Goal: Task Accomplishment & Management: Manage account settings

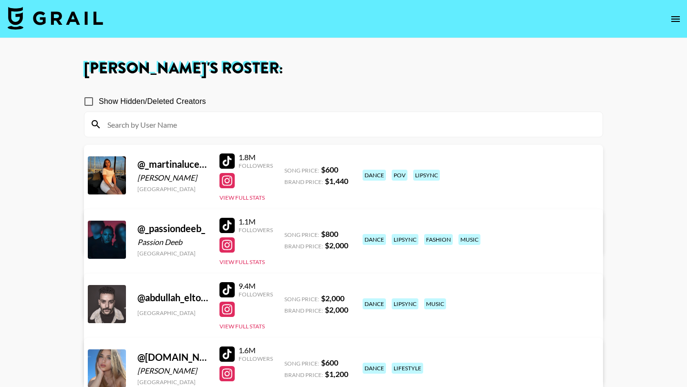
click at [69, 24] on img at bounding box center [55, 18] width 95 height 23
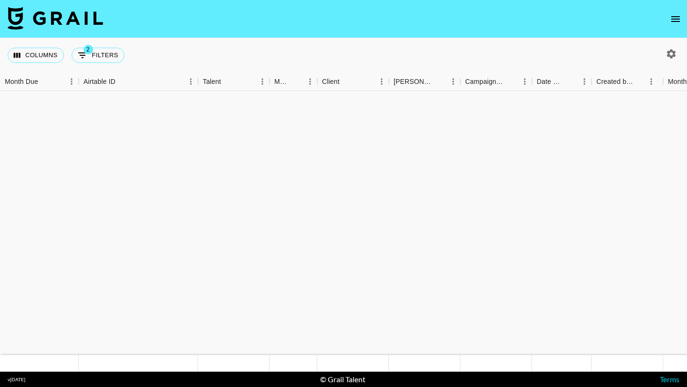
scroll to position [570, 0]
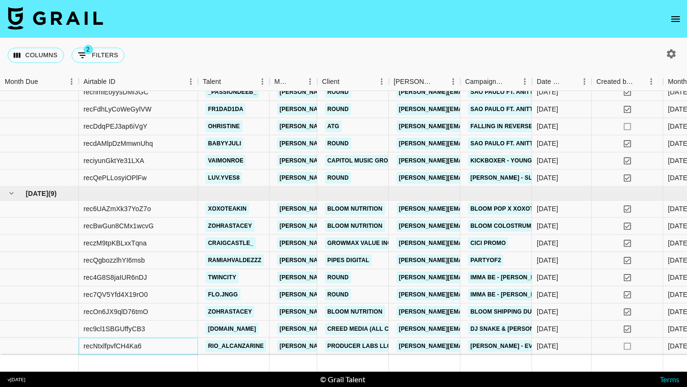
click at [188, 345] on div "recNtxlfpvfCH4Ka6" at bounding box center [138, 346] width 119 height 17
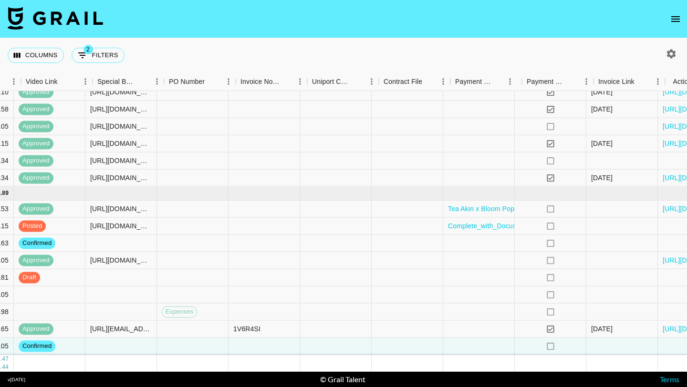
scroll to position [570, 981]
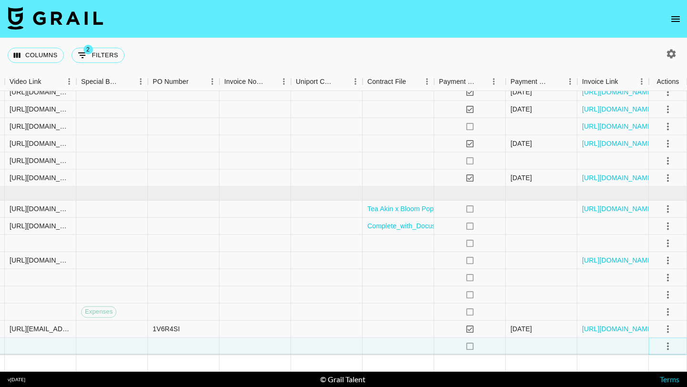
click at [668, 346] on icon "select merge strategy" at bounding box center [668, 347] width 2 height 8
click at [658, 292] on li "Draft Created" at bounding box center [656, 291] width 62 height 17
click at [593, 347] on div at bounding box center [613, 346] width 72 height 17
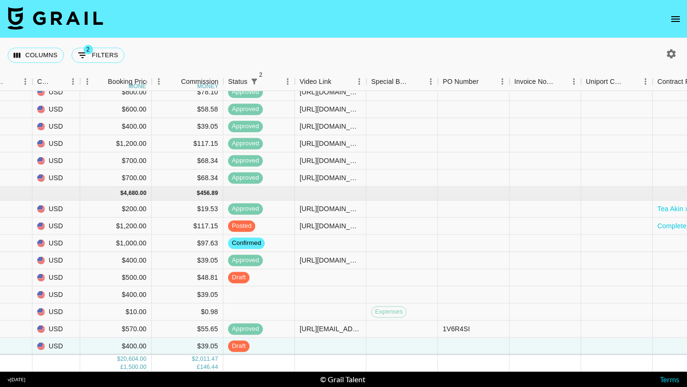
scroll to position [570, 708]
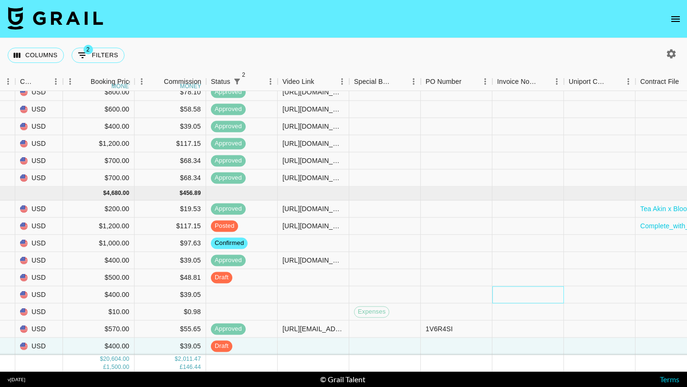
click at [520, 288] on div at bounding box center [528, 295] width 72 height 17
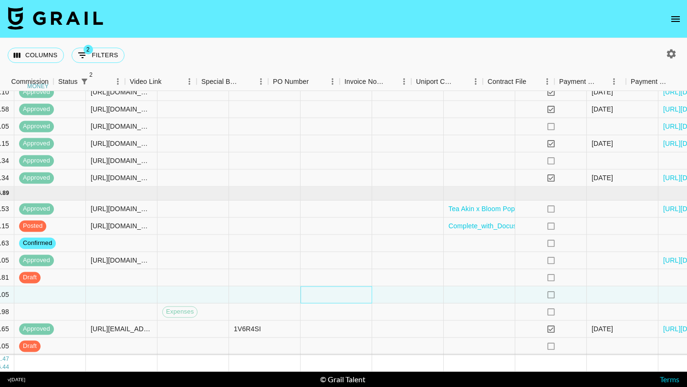
scroll to position [570, 981]
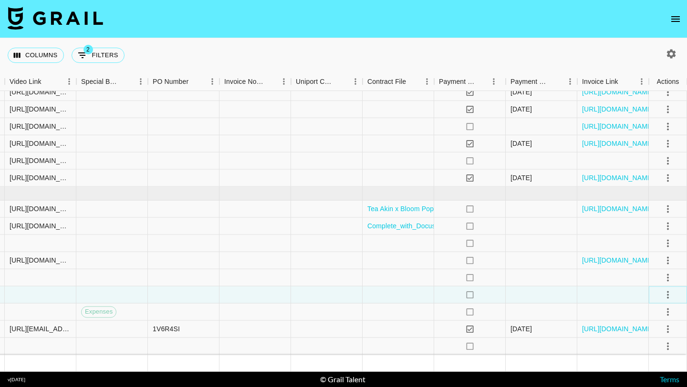
click at [666, 296] on icon "select merge strategy" at bounding box center [667, 294] width 11 height 11
click at [639, 223] on li "Decline" at bounding box center [656, 222] width 62 height 17
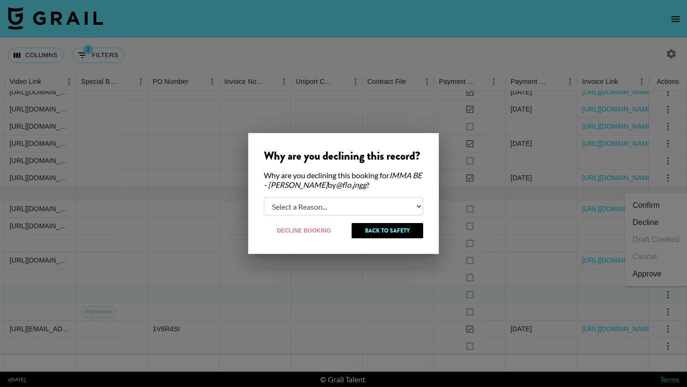
click at [345, 205] on select "Select a Reason... Relogging this deal due to a data issue The booker cancelled…" at bounding box center [343, 207] width 159 height 18
select select "booker_cancel"
click at [264, 198] on select "Select a Reason... Relogging this deal due to a data issue The booker cancelled…" at bounding box center [343, 207] width 159 height 18
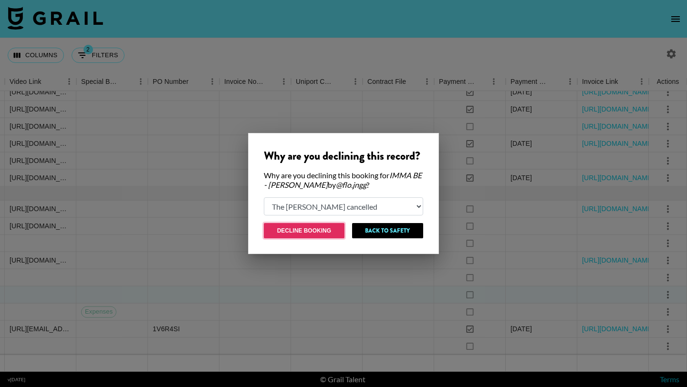
click at [331, 227] on button "Decline Booking" at bounding box center [304, 230] width 81 height 15
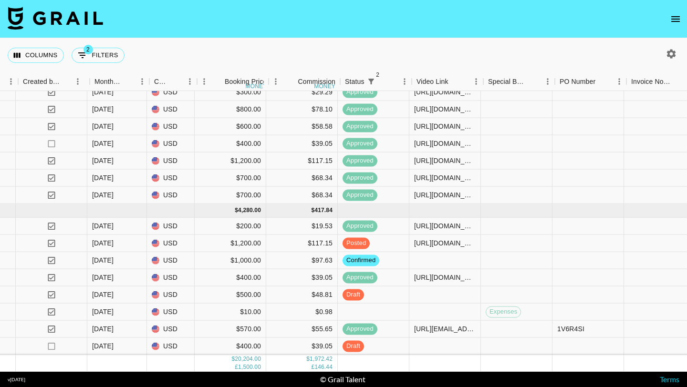
scroll to position [553, 574]
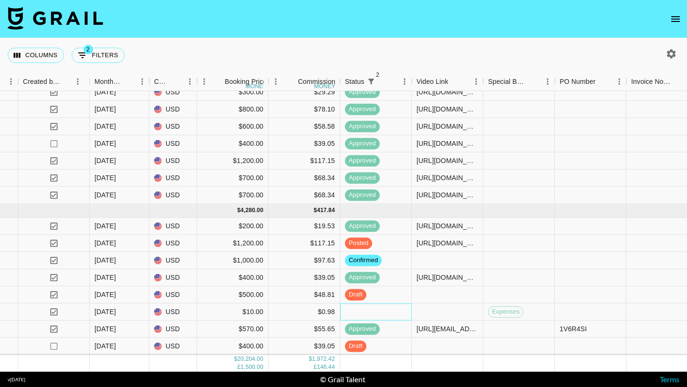
click at [370, 312] on div at bounding box center [376, 312] width 72 height 17
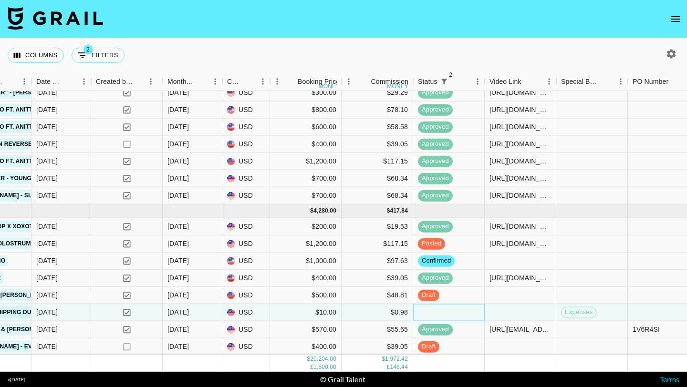
scroll to position [553, 501]
click at [379, 260] on div "$97.63" at bounding box center [378, 260] width 72 height 17
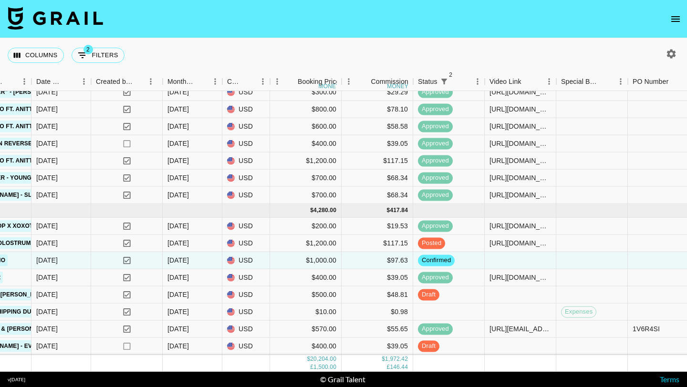
click at [676, 22] on icon "open drawer" at bounding box center [675, 18] width 11 height 11
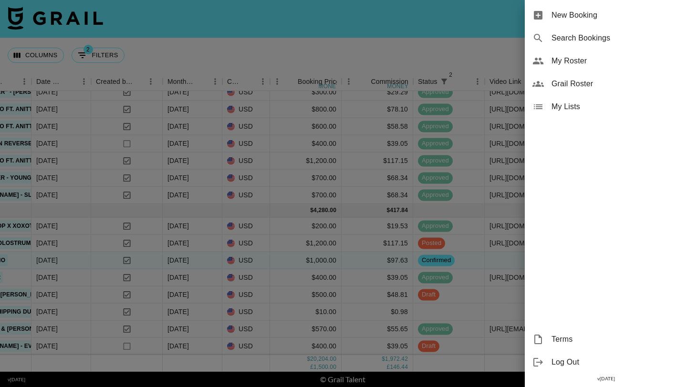
click at [563, 63] on span "My Roster" at bounding box center [616, 60] width 128 height 11
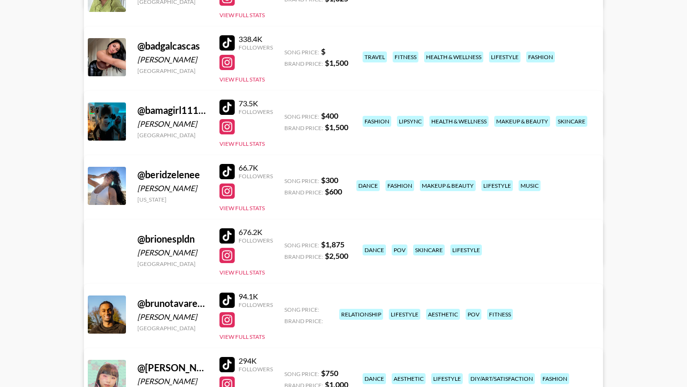
scroll to position [1344, 0]
click at [231, 106] on div at bounding box center [227, 106] width 15 height 15
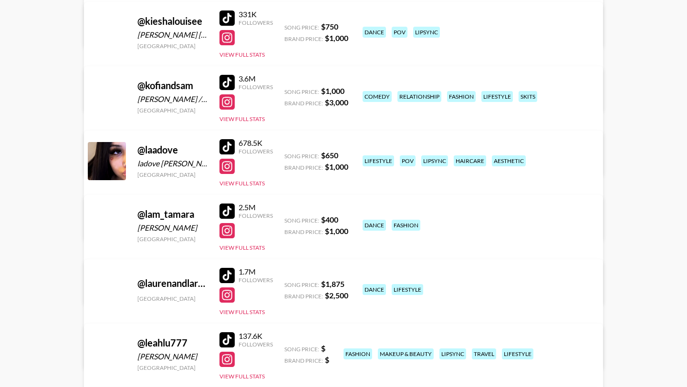
scroll to position [5039, 0]
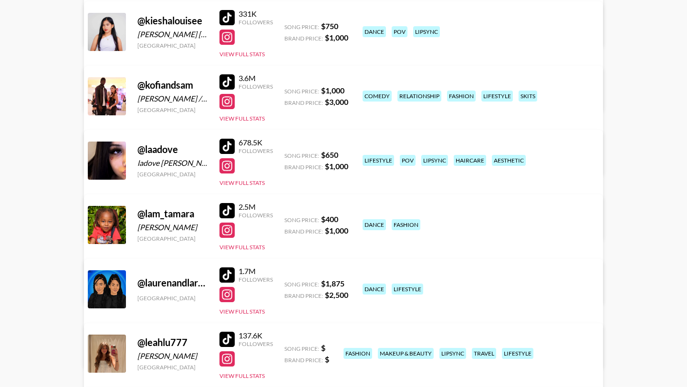
click at [228, 146] on div at bounding box center [227, 146] width 15 height 15
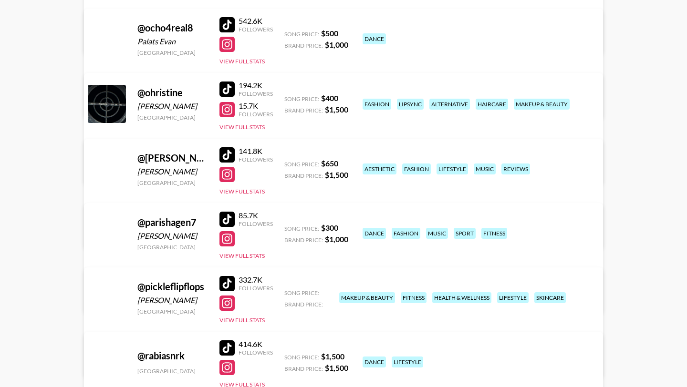
scroll to position [6579, 0]
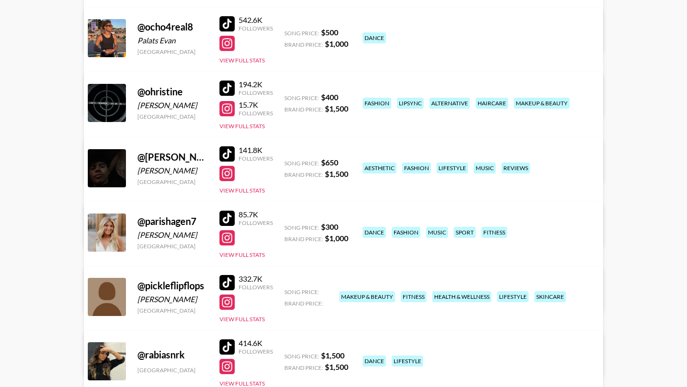
click at [228, 82] on div at bounding box center [227, 88] width 15 height 15
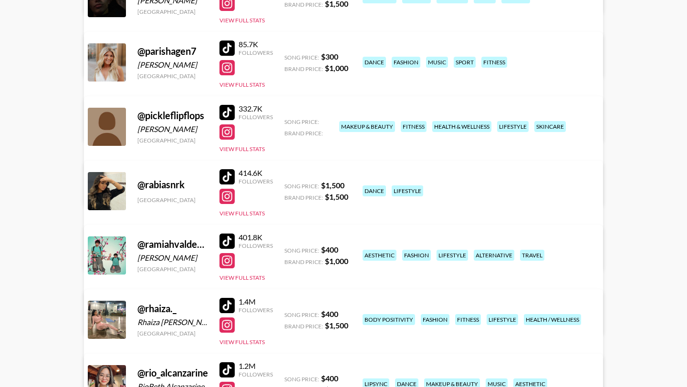
scroll to position [6756, 0]
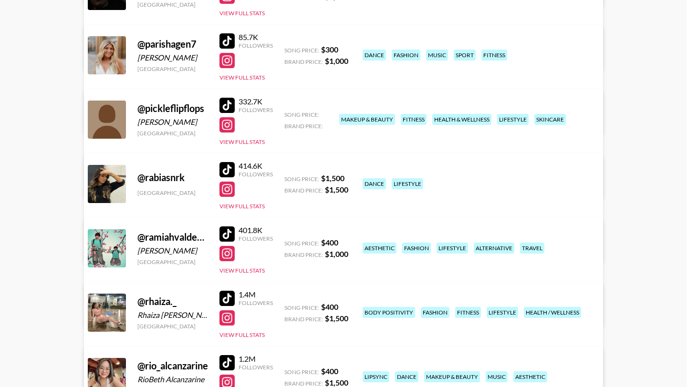
click at [224, 102] on div at bounding box center [227, 105] width 15 height 15
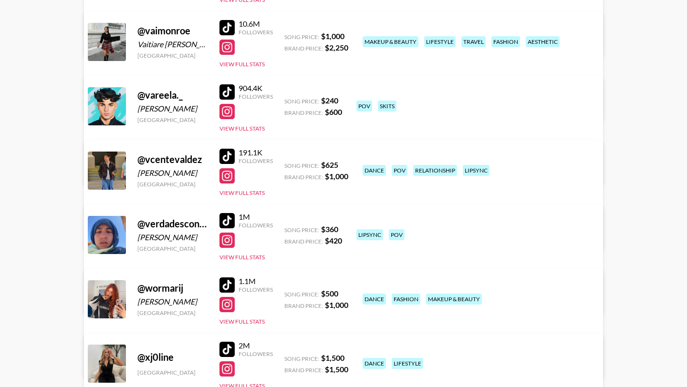
scroll to position [8176, 0]
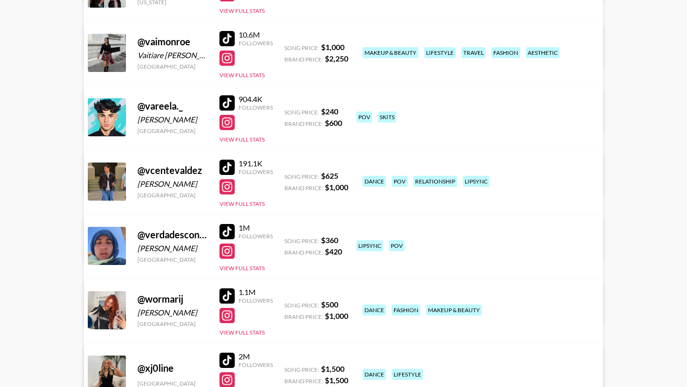
click at [220, 35] on div at bounding box center [227, 38] width 15 height 15
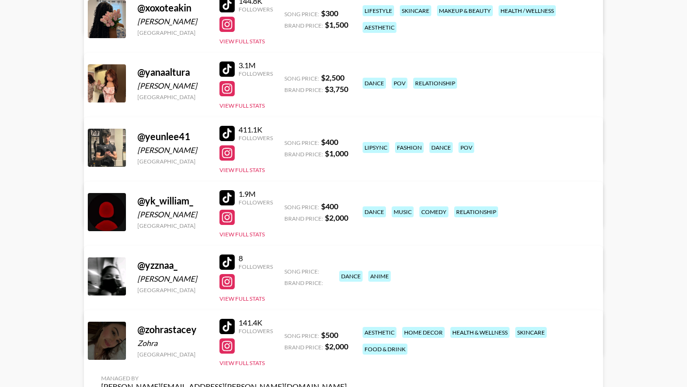
scroll to position [8645, 0]
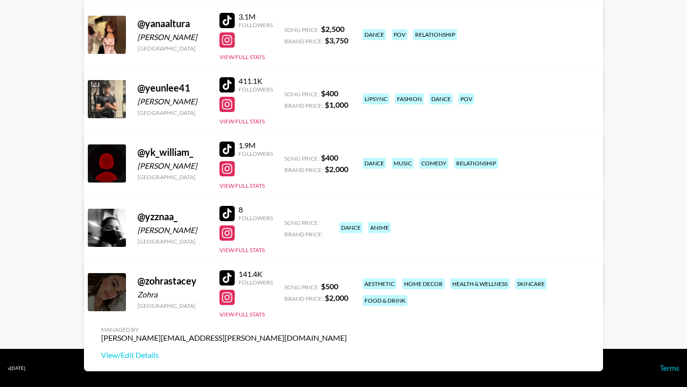
click at [228, 274] on div at bounding box center [227, 278] width 15 height 15
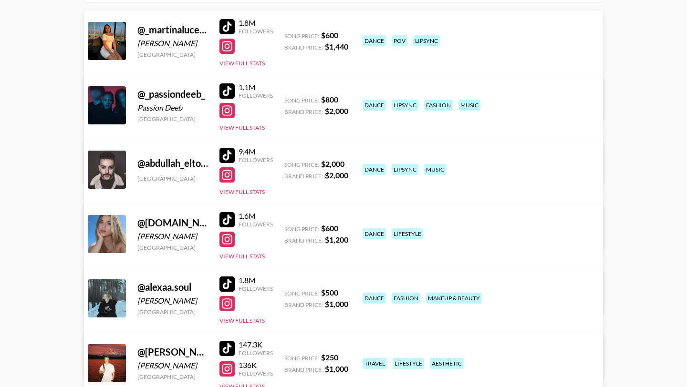
scroll to position [0, 0]
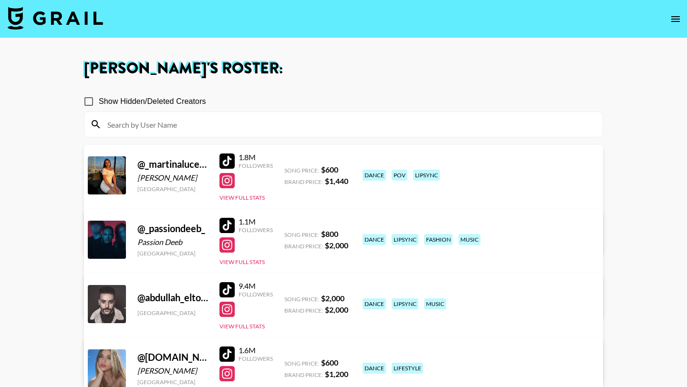
click at [62, 20] on img at bounding box center [55, 18] width 95 height 23
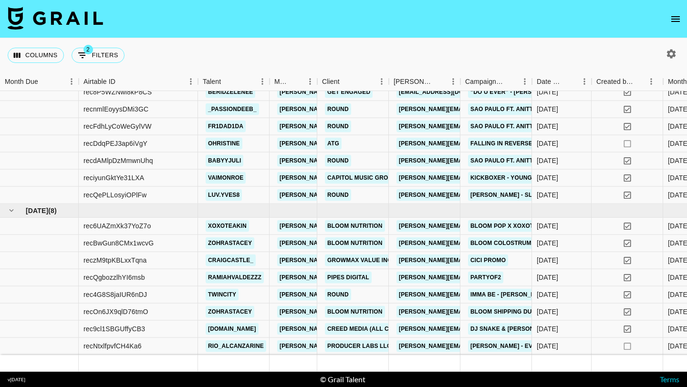
scroll to position [553, 0]
click at [679, 19] on icon "open drawer" at bounding box center [675, 19] width 9 height 6
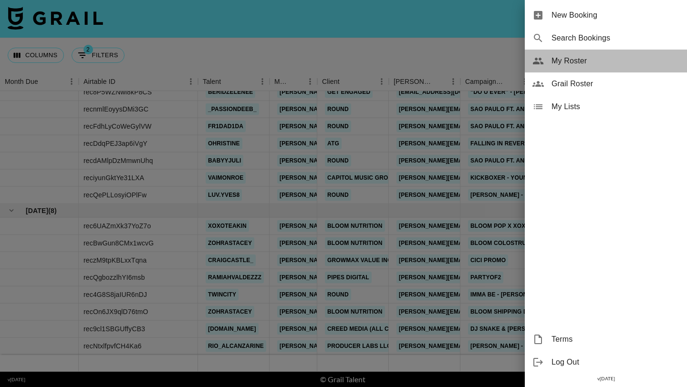
click at [577, 63] on span "My Roster" at bounding box center [616, 60] width 128 height 11
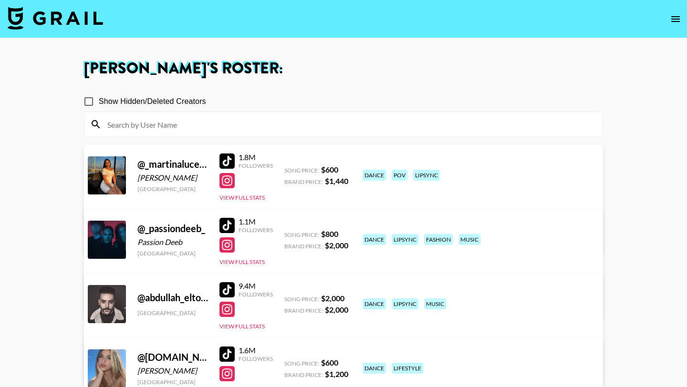
click at [298, 65] on h1 "Joe Chiarelli 's Roster:" at bounding box center [343, 68] width 519 height 15
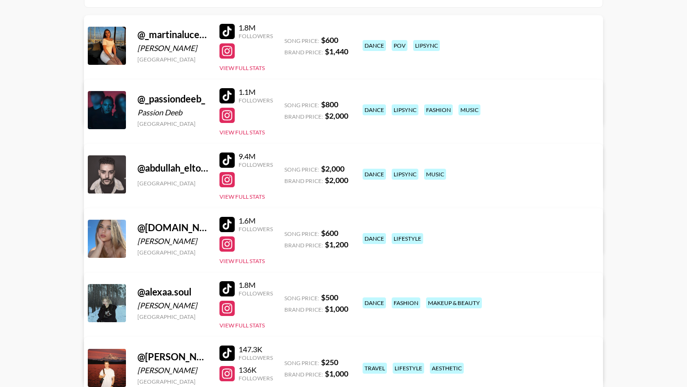
scroll to position [131, 0]
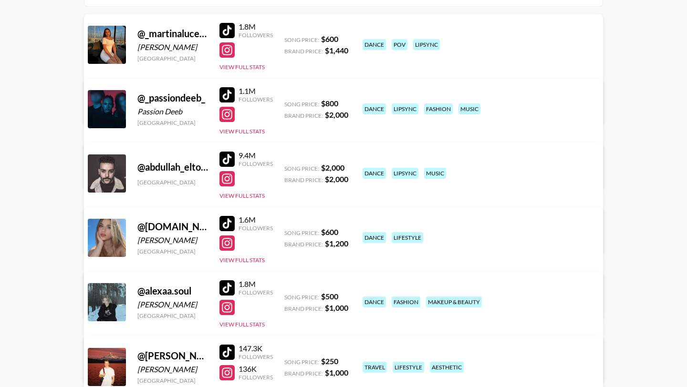
click at [227, 104] on div "1.1M Followers View Full Stats" at bounding box center [246, 109] width 53 height 53
click at [224, 97] on div at bounding box center [227, 94] width 15 height 15
click at [228, 118] on div at bounding box center [227, 114] width 15 height 15
click at [227, 179] on div at bounding box center [227, 178] width 15 height 15
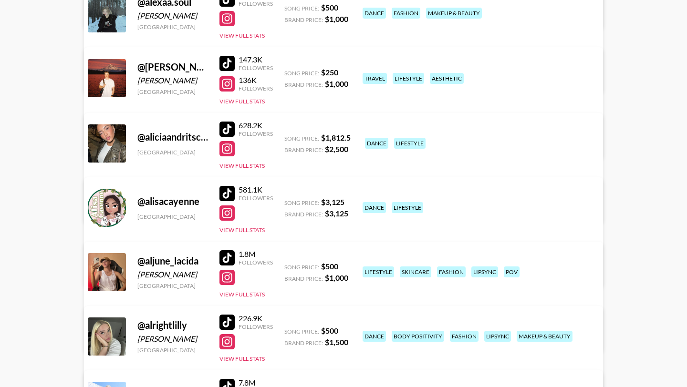
scroll to position [421, 0]
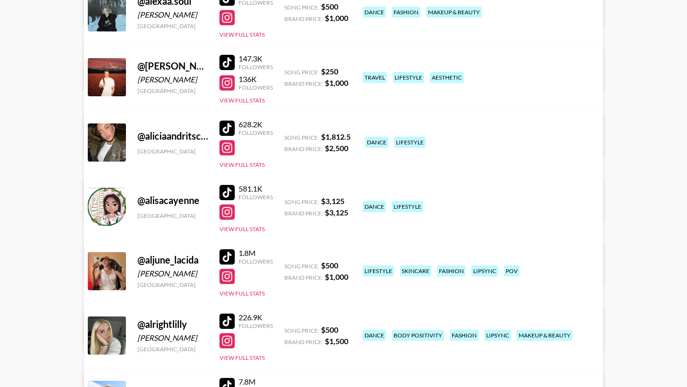
click at [227, 127] on div at bounding box center [227, 128] width 15 height 15
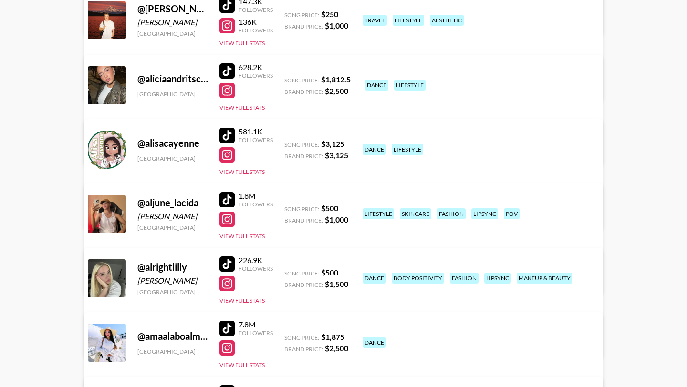
scroll to position [479, 0]
click at [226, 135] on div at bounding box center [227, 134] width 15 height 15
click at [347, 208] on link "View/Edit Details" at bounding box center [224, 213] width 246 height 10
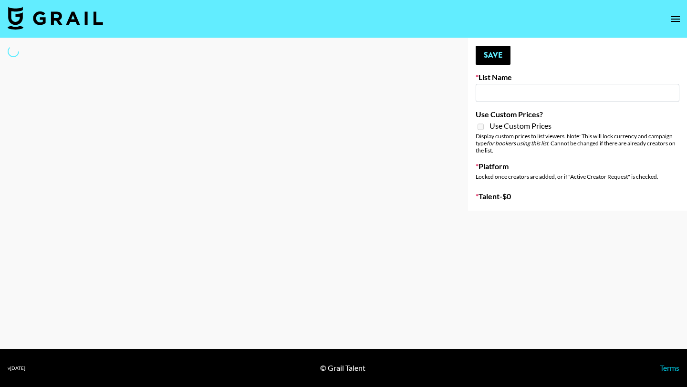
type input "Deebaby Song Promo"
select select "Song"
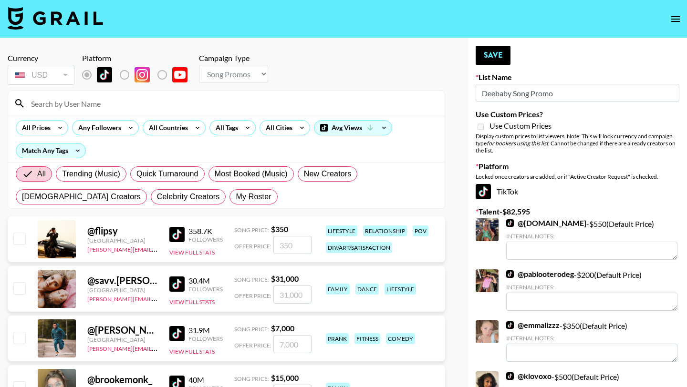
click at [152, 102] on input at bounding box center [232, 103] width 414 height 15
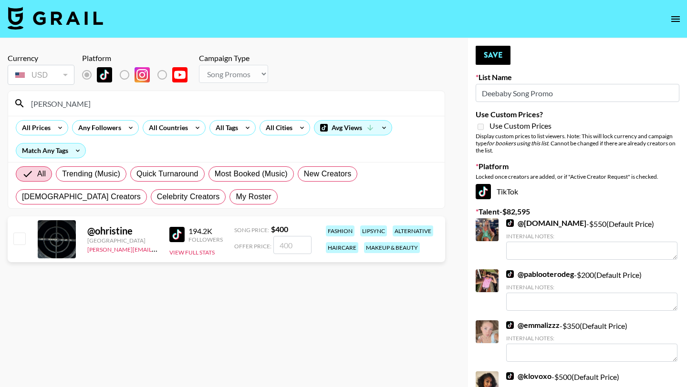
type input "ohri"
click at [22, 236] on input "checkbox" at bounding box center [18, 238] width 11 height 11
checkbox input "true"
type input "400"
click at [487, 56] on button "Save" at bounding box center [493, 55] width 35 height 19
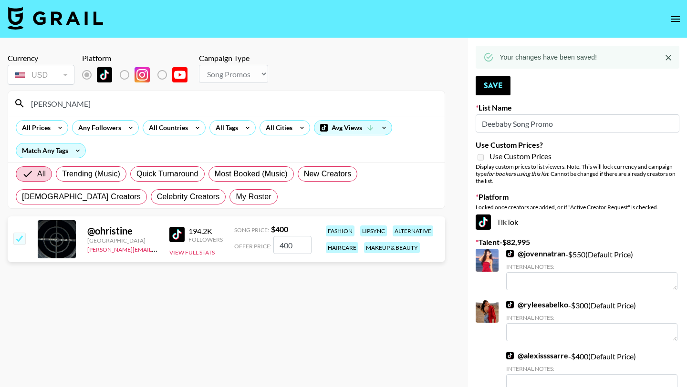
click at [149, 107] on input "ohri" at bounding box center [232, 103] width 414 height 15
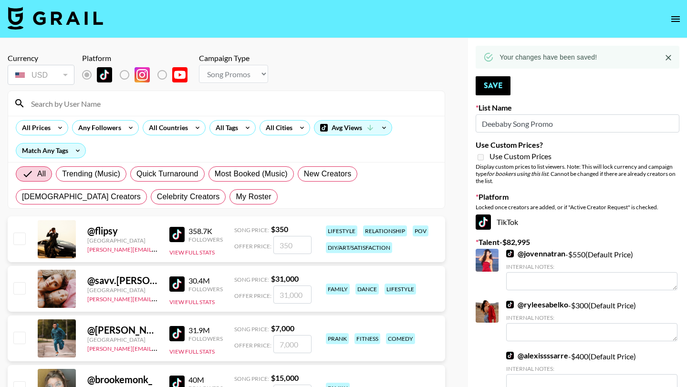
click at [163, 104] on input at bounding box center [232, 103] width 414 height 15
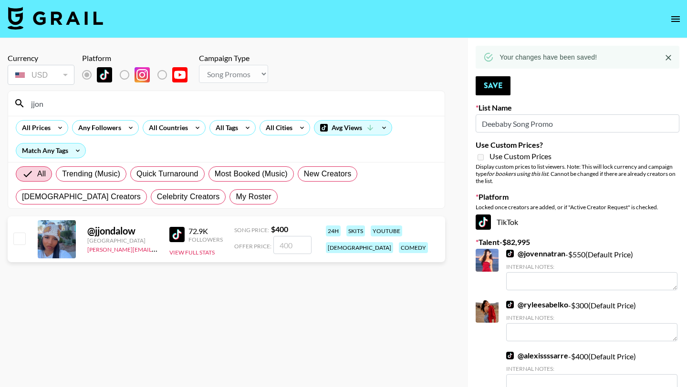
type input "jjon"
click at [18, 239] on input "checkbox" at bounding box center [18, 238] width 11 height 11
checkbox input "true"
type input "400"
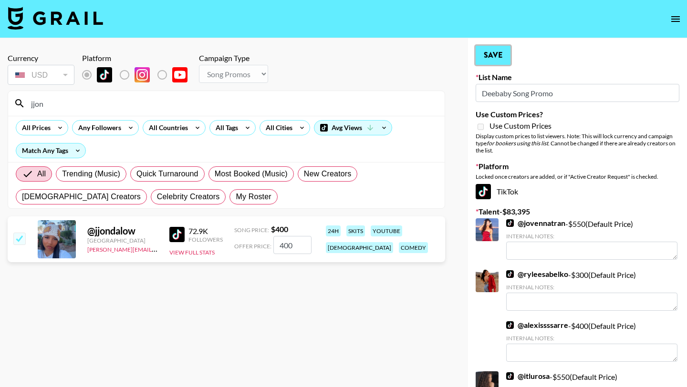
click at [493, 58] on button "Save" at bounding box center [493, 55] width 35 height 19
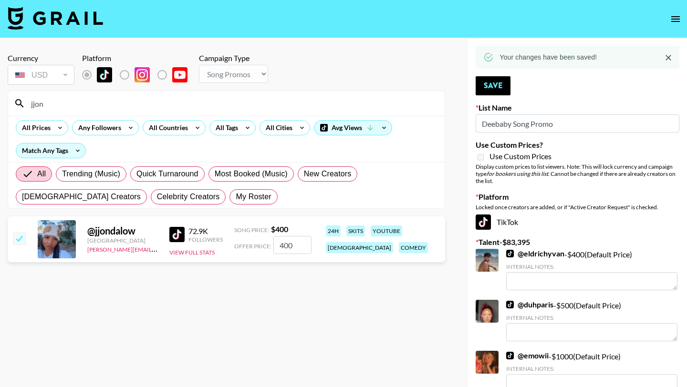
click at [120, 107] on input "jjon" at bounding box center [232, 103] width 414 height 15
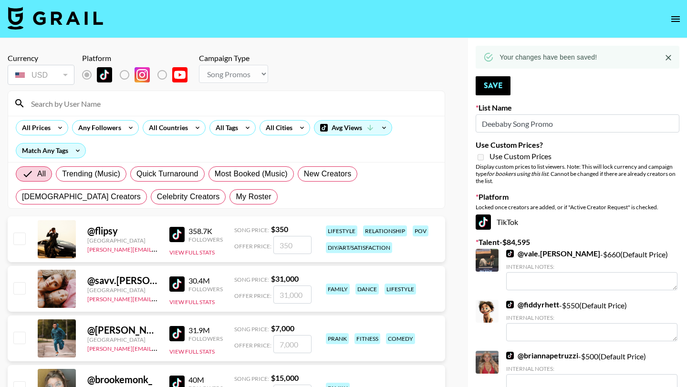
click at [160, 104] on input at bounding box center [232, 103] width 414 height 15
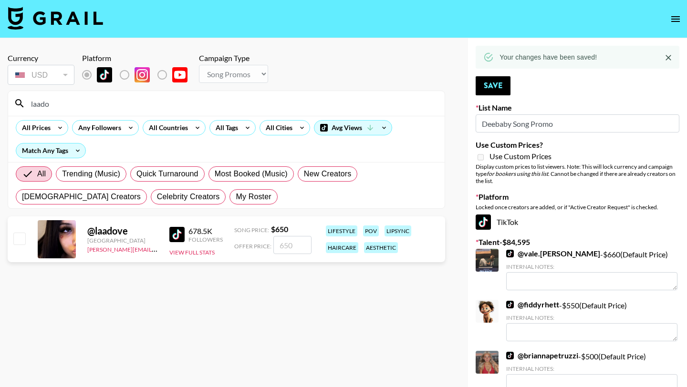
type input "laado"
click at [24, 239] on input "checkbox" at bounding box center [18, 238] width 11 height 11
checkbox input "true"
type input "650"
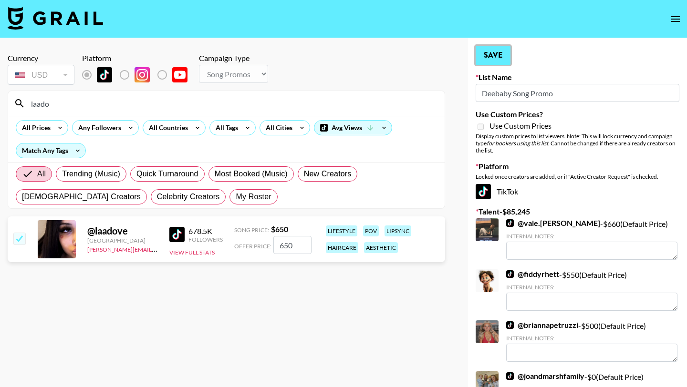
click at [486, 52] on button "Save" at bounding box center [493, 55] width 35 height 19
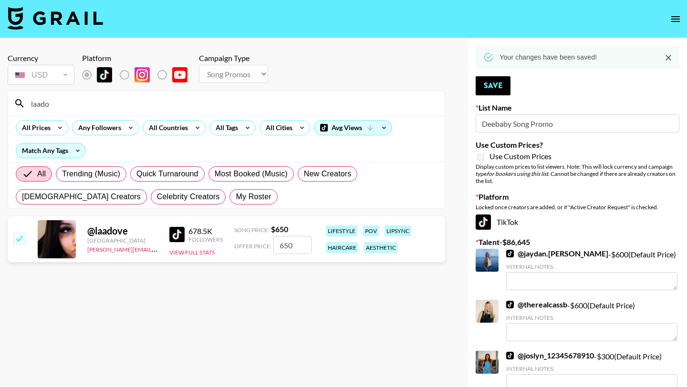
click at [65, 104] on input "laado" at bounding box center [232, 103] width 414 height 15
type input "laadov"
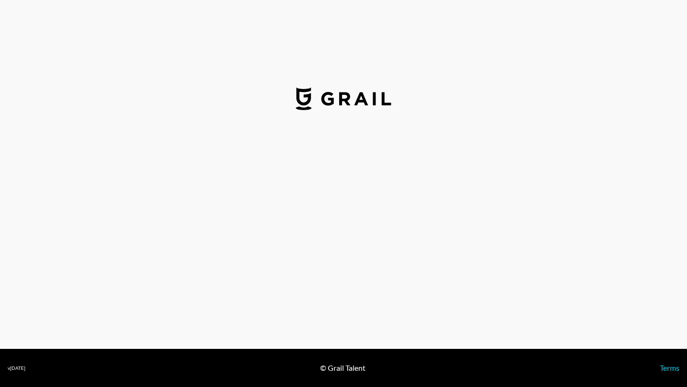
select select "USD"
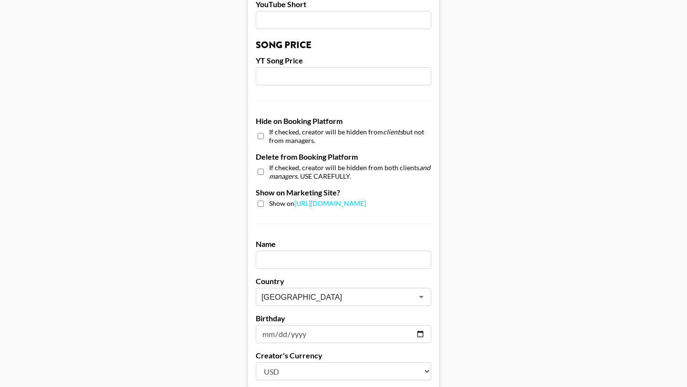
scroll to position [818, 0]
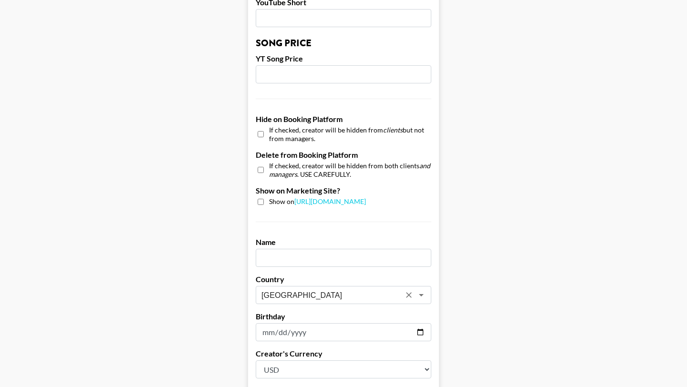
click at [373, 290] on input "[GEOGRAPHIC_DATA]" at bounding box center [331, 295] width 139 height 11
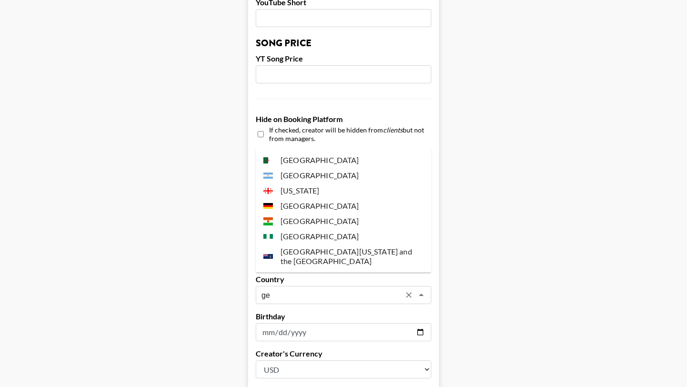
scroll to position [0, 0]
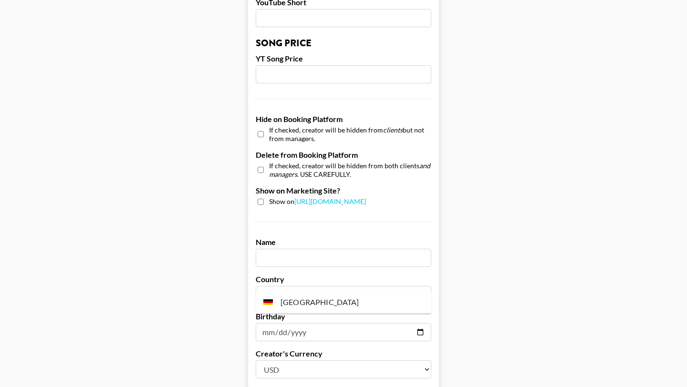
click at [355, 302] on li "[GEOGRAPHIC_DATA]" at bounding box center [344, 302] width 176 height 15
type input "[GEOGRAPHIC_DATA]"
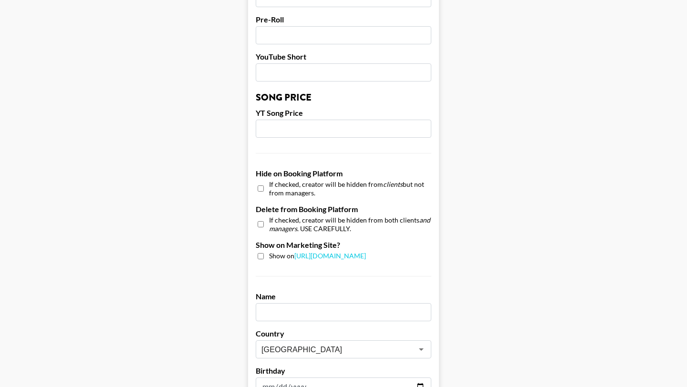
scroll to position [907, 0]
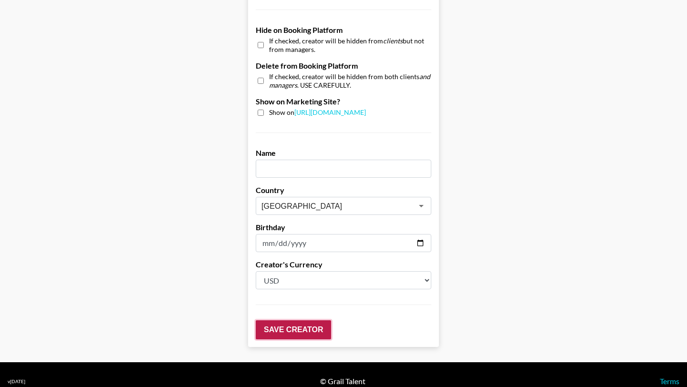
click at [294, 321] on input "Save Creator" at bounding box center [293, 330] width 75 height 19
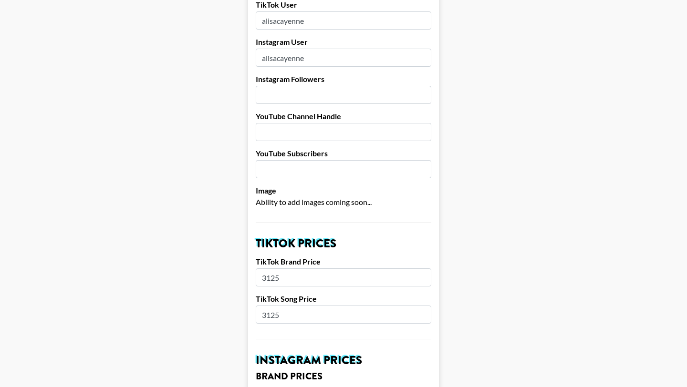
scroll to position [0, 0]
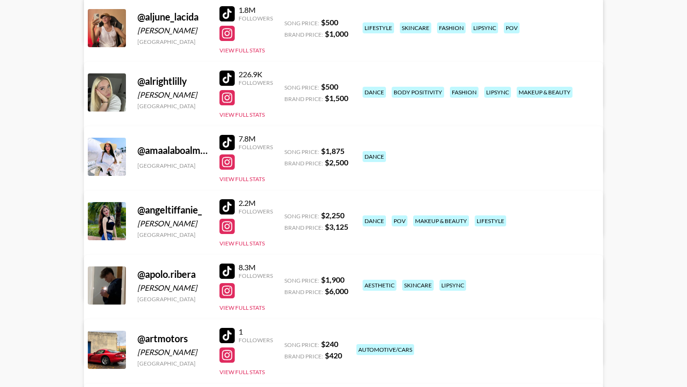
scroll to position [666, 0]
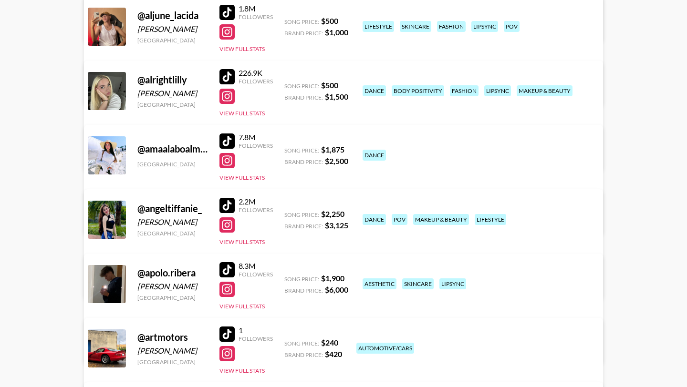
click at [222, 140] on div at bounding box center [227, 141] width 15 height 15
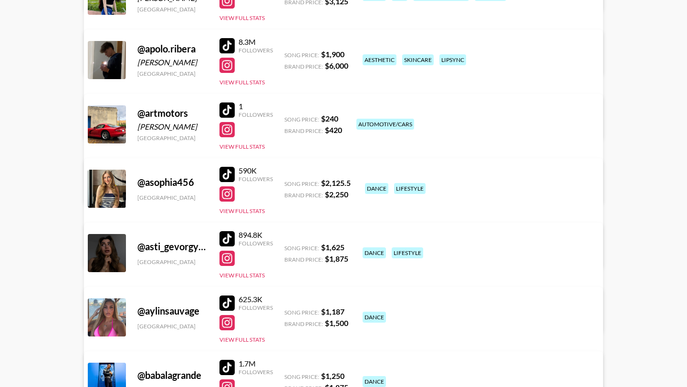
scroll to position [895, 0]
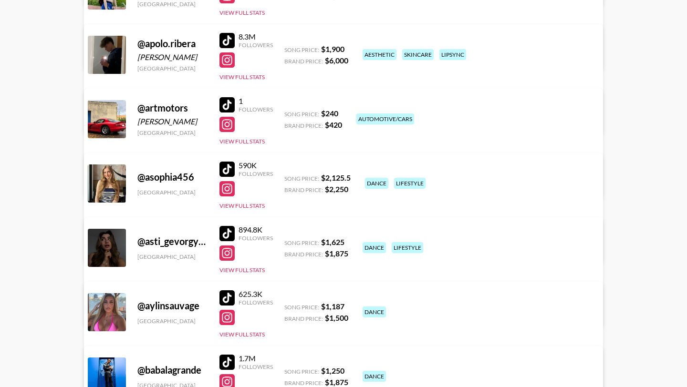
click at [223, 234] on div at bounding box center [227, 233] width 15 height 15
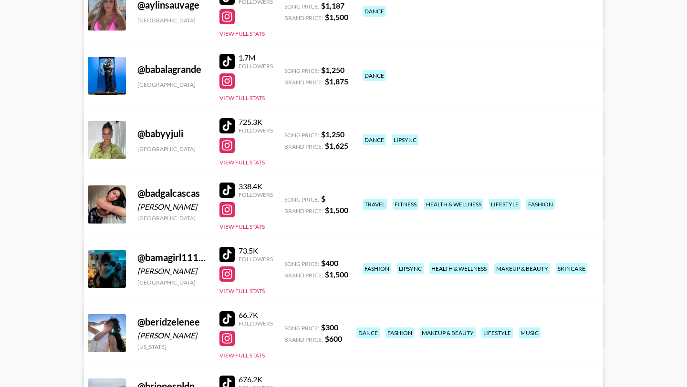
scroll to position [1200, 0]
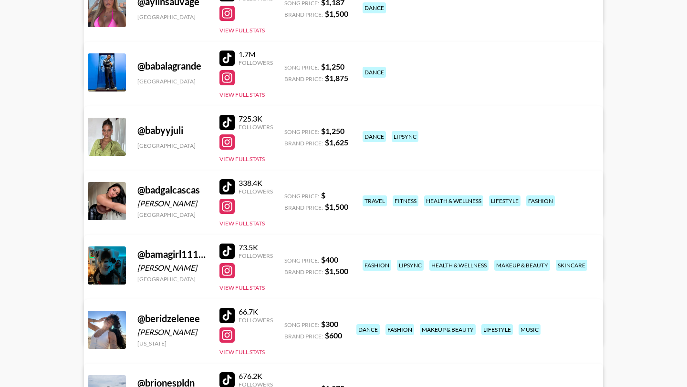
click at [227, 208] on div at bounding box center [227, 206] width 15 height 15
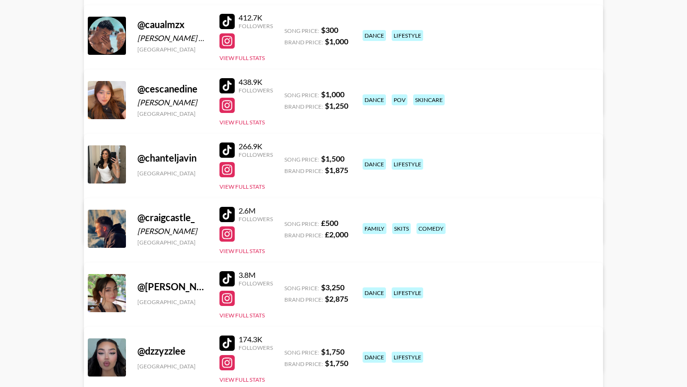
scroll to position [2011, 0]
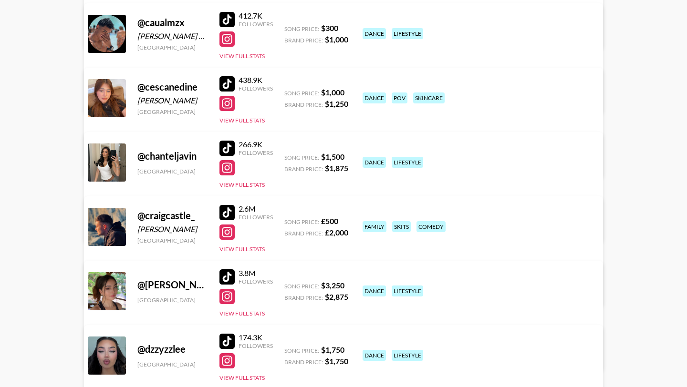
click at [225, 150] on div at bounding box center [227, 148] width 15 height 15
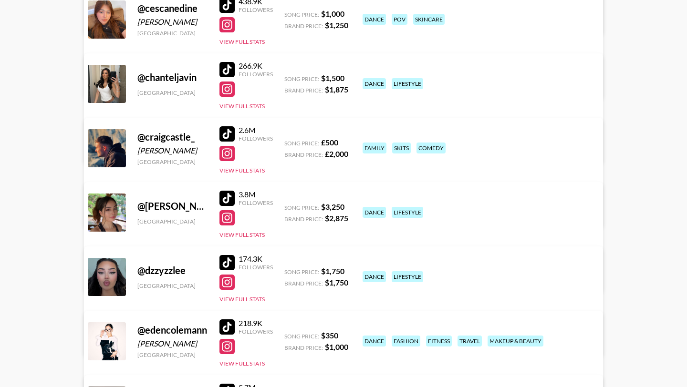
scroll to position [2092, 0]
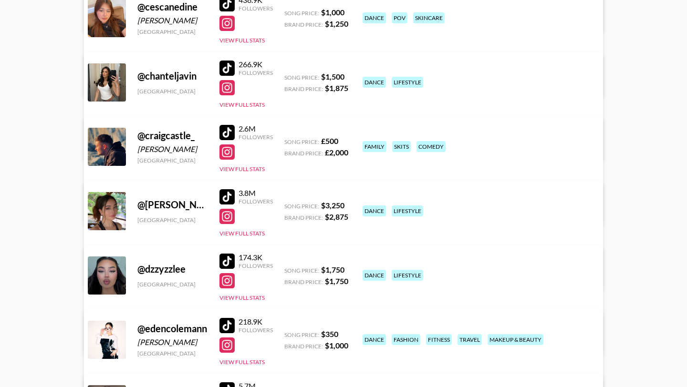
click at [231, 193] on div at bounding box center [227, 196] width 15 height 15
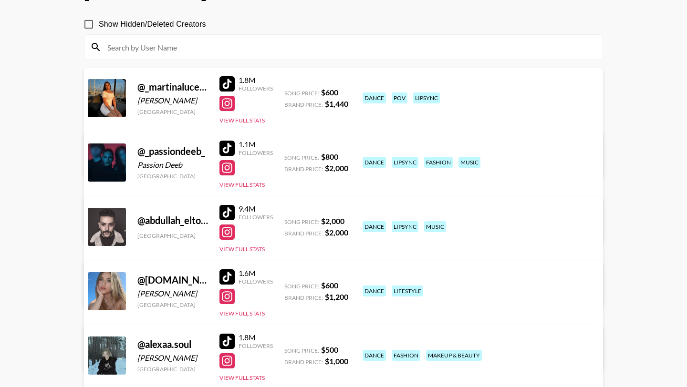
scroll to position [0, 0]
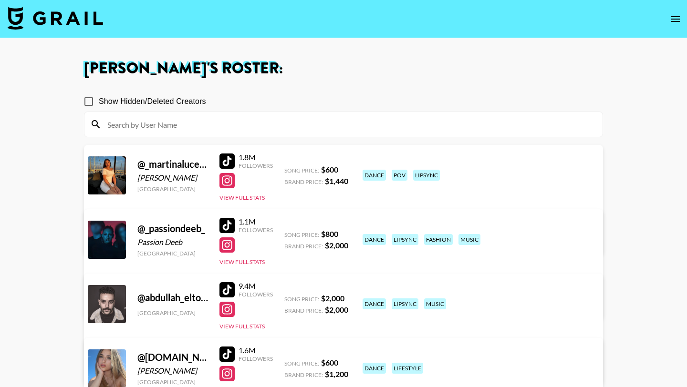
click at [171, 123] on input at bounding box center [349, 124] width 495 height 15
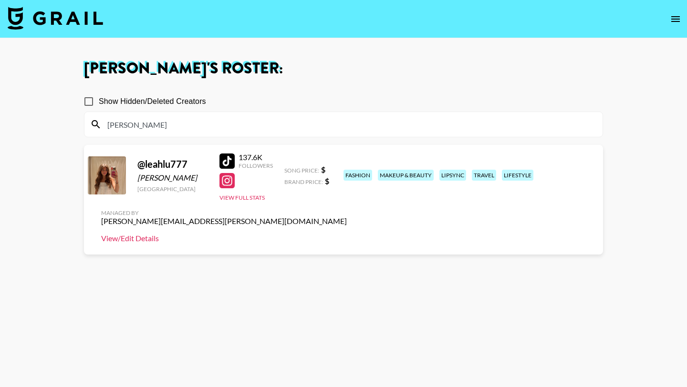
type input "leah"
click at [347, 234] on link "View/Edit Details" at bounding box center [224, 239] width 246 height 10
click at [225, 155] on div at bounding box center [227, 161] width 15 height 15
click at [51, 17] on img at bounding box center [55, 18] width 95 height 23
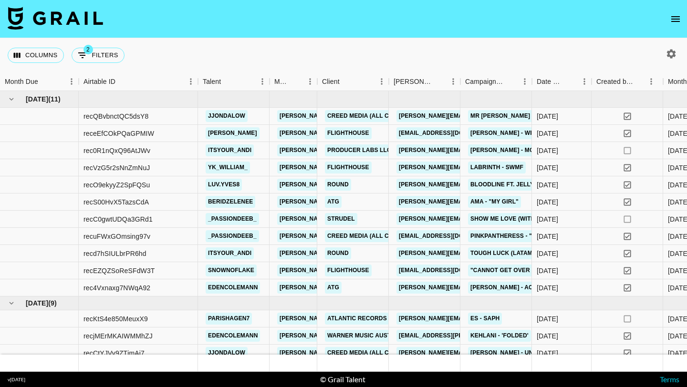
click at [668, 52] on icon "button" at bounding box center [671, 53] width 9 height 9
select select "May '25"
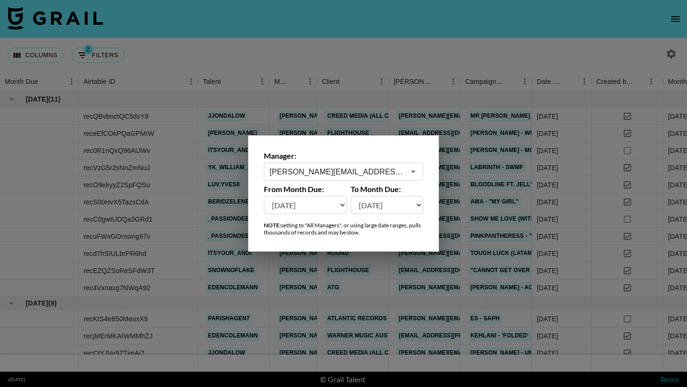
click at [352, 167] on input "[PERSON_NAME][EMAIL_ADDRESS][PERSON_NAME][DOMAIN_NAME]" at bounding box center [337, 172] width 135 height 11
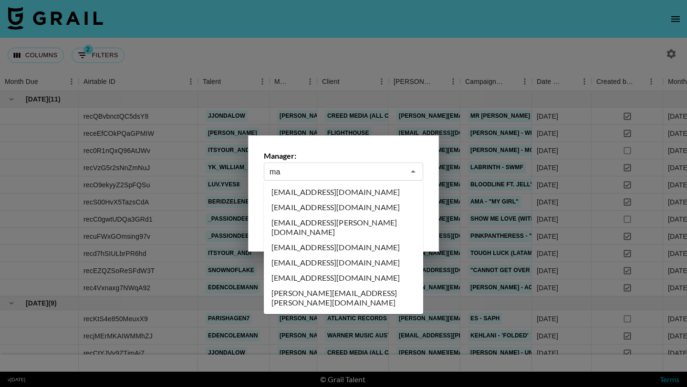
type input "m"
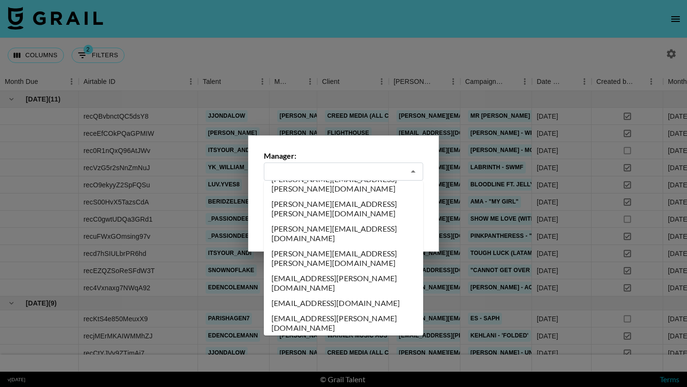
type input "[PERSON_NAME][EMAIL_ADDRESS][PERSON_NAME][DOMAIN_NAME]"
click at [391, 57] on div at bounding box center [343, 193] width 687 height 387
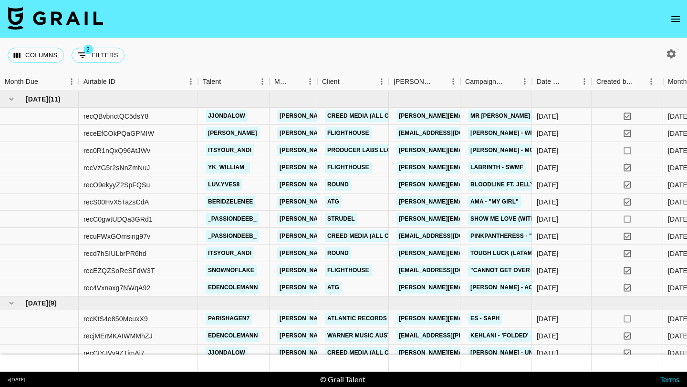
click at [671, 16] on icon "open drawer" at bounding box center [675, 18] width 11 height 11
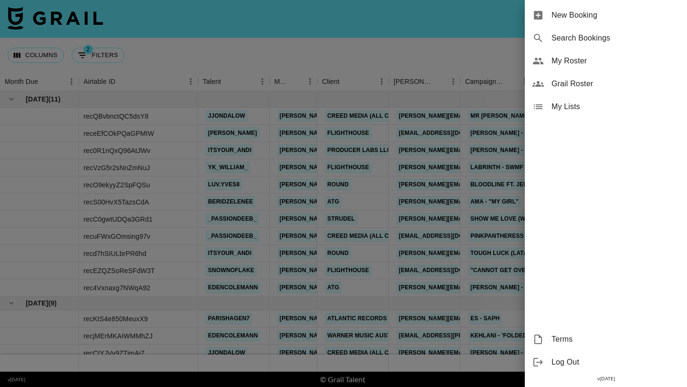
click at [559, 60] on span "My Roster" at bounding box center [616, 60] width 128 height 11
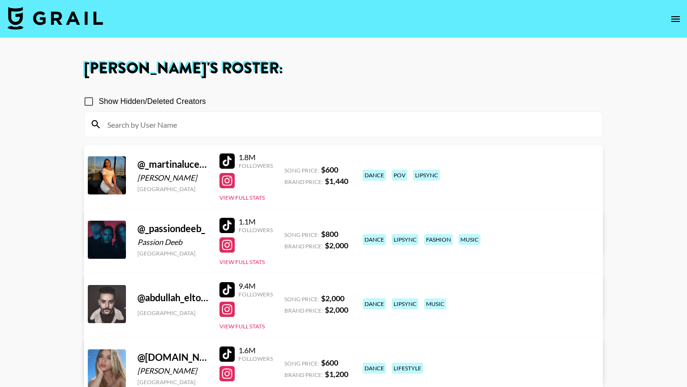
click at [138, 122] on input at bounding box center [349, 124] width 495 height 15
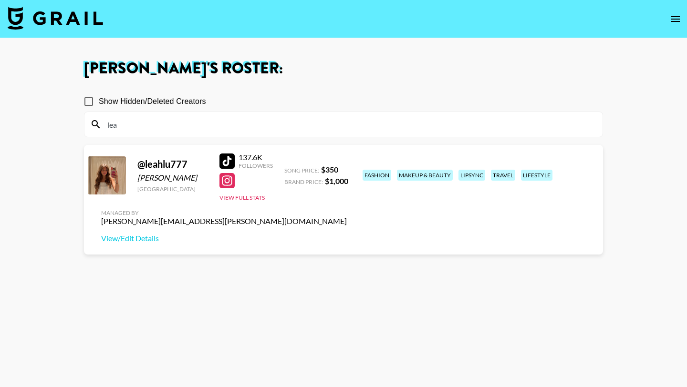
type input "leah"
click at [144, 126] on input "leah" at bounding box center [349, 124] width 495 height 15
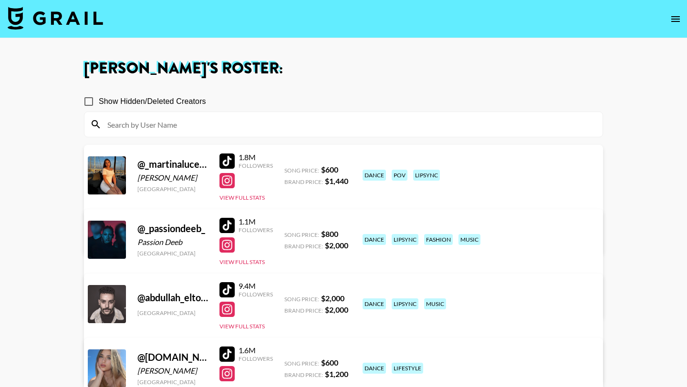
click at [59, 26] on img at bounding box center [55, 18] width 95 height 23
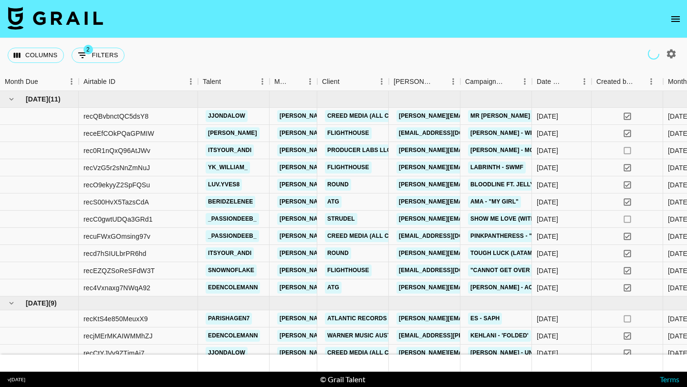
click at [675, 53] on icon "button" at bounding box center [671, 53] width 9 height 9
select select "May '25"
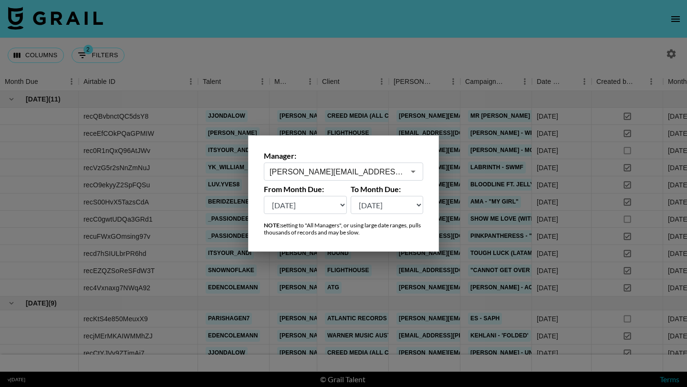
click at [357, 173] on input "[PERSON_NAME][EMAIL_ADDRESS][PERSON_NAME][DOMAIN_NAME]" at bounding box center [337, 172] width 135 height 11
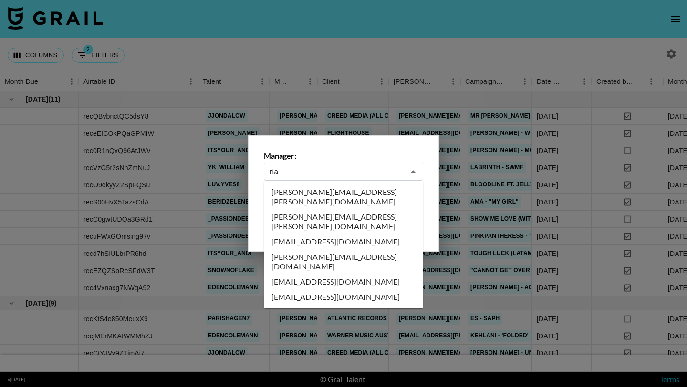
click at [350, 274] on li "ria@grail-talent.com" at bounding box center [343, 281] width 159 height 15
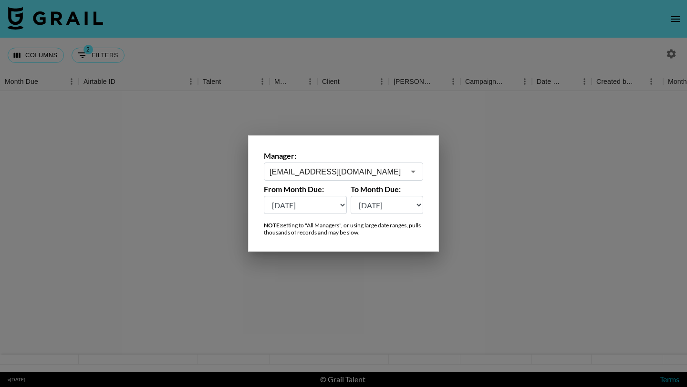
type input "ria@grail-talent.com"
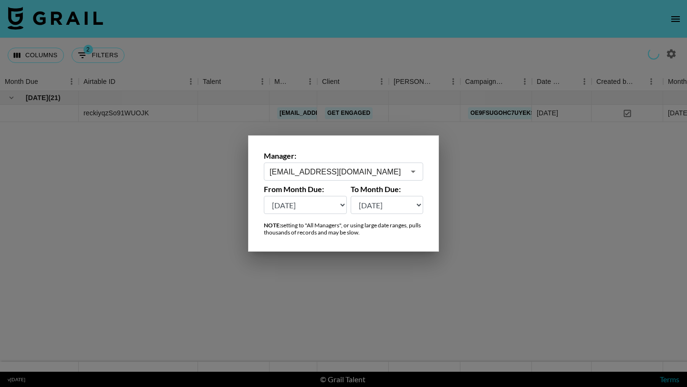
click at [363, 52] on div at bounding box center [343, 193] width 687 height 387
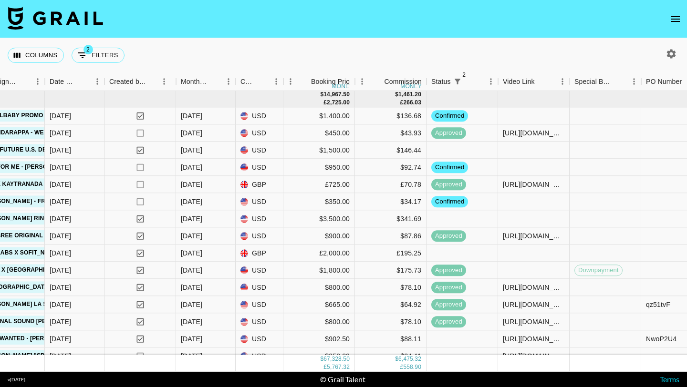
scroll to position [1002, 487]
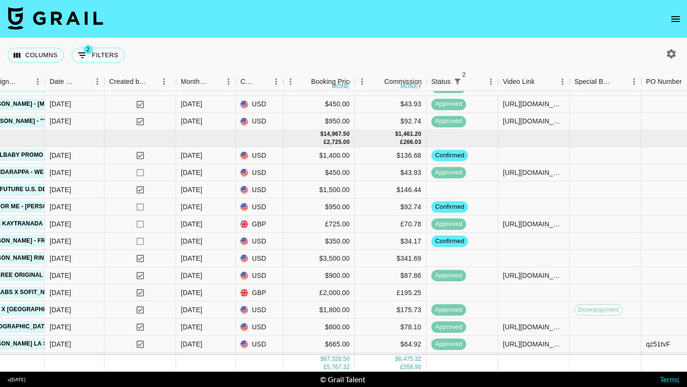
click at [674, 51] on icon "button" at bounding box center [671, 53] width 9 height 9
select select "May '25"
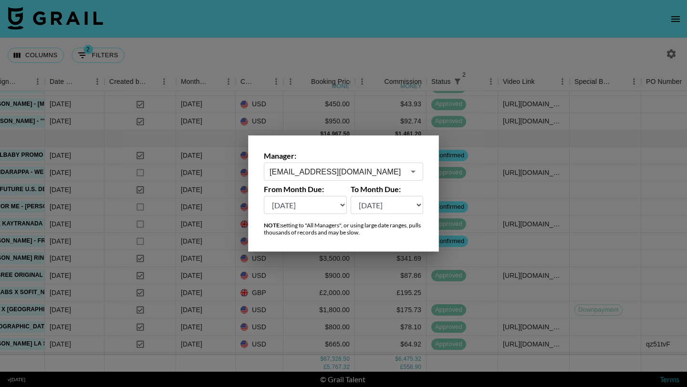
click at [345, 179] on div "ria@grail-talent.com ​" at bounding box center [343, 172] width 159 height 18
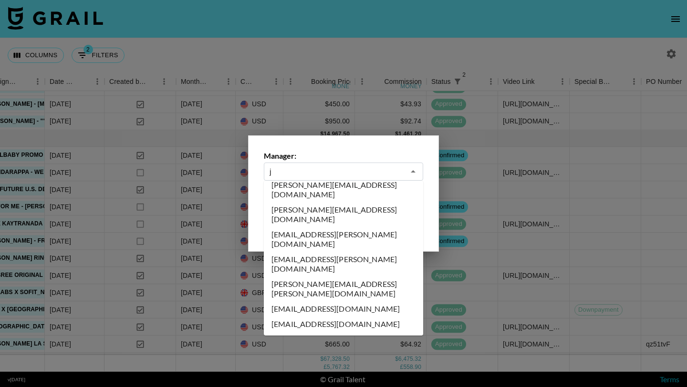
scroll to position [0, 0]
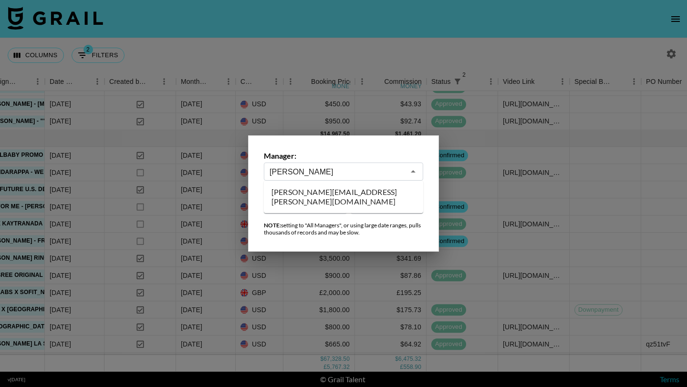
click at [342, 195] on li "[PERSON_NAME][EMAIL_ADDRESS][PERSON_NAME][DOMAIN_NAME]" at bounding box center [343, 197] width 159 height 25
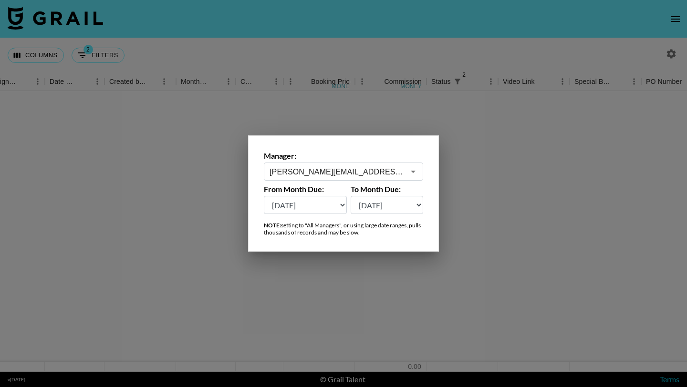
scroll to position [0, 487]
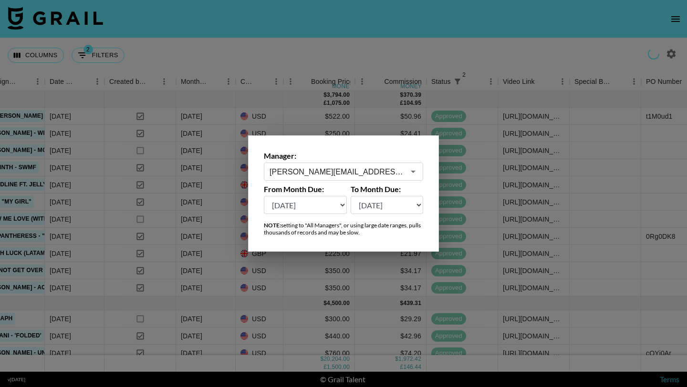
type input "[PERSON_NAME][EMAIL_ADDRESS][PERSON_NAME][DOMAIN_NAME]"
click at [349, 58] on div at bounding box center [343, 193] width 687 height 387
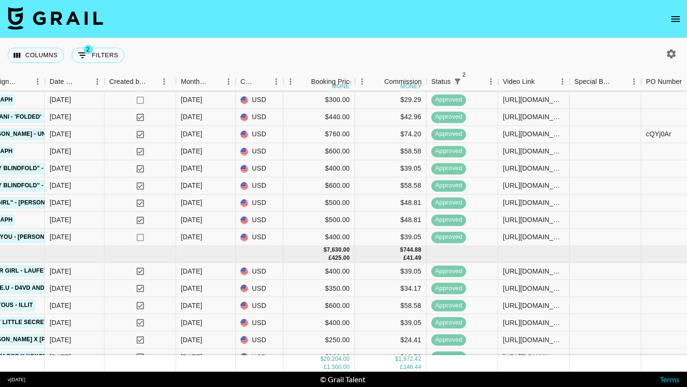
scroll to position [233, 487]
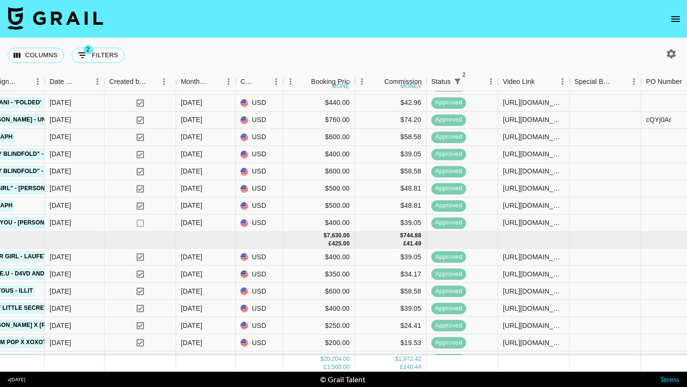
click at [672, 54] on icon "button" at bounding box center [671, 53] width 11 height 11
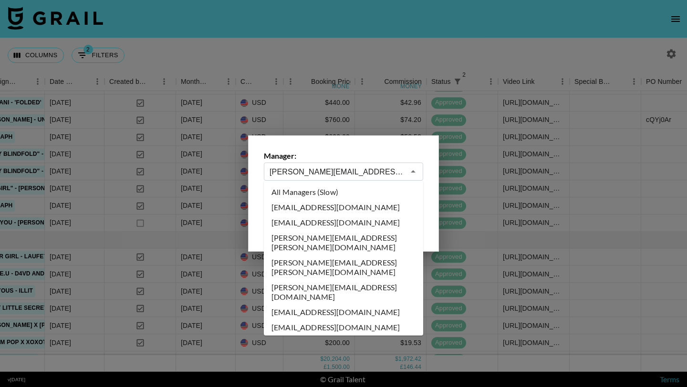
click at [331, 167] on input "[PERSON_NAME][EMAIL_ADDRESS][PERSON_NAME][DOMAIN_NAME]" at bounding box center [337, 172] width 135 height 11
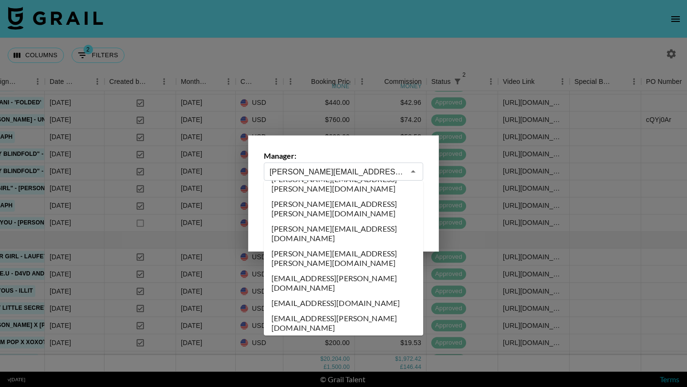
click at [341, 155] on label "Manager:" at bounding box center [343, 156] width 159 height 10
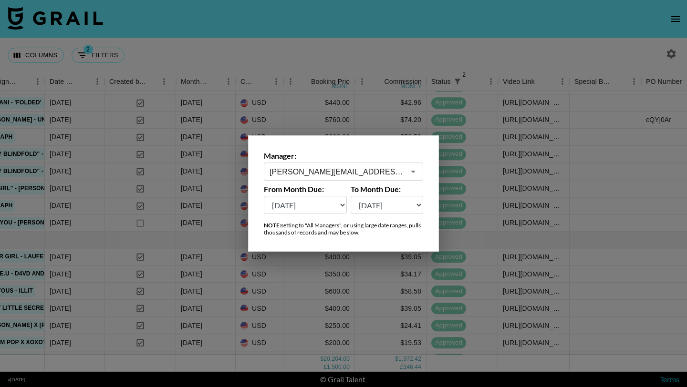
click at [328, 196] on select "Aug '26 Jul '26 Jun '26 May '26 Apr '26 Mar '26 Feb '26 Jan '26 Dec '25 Nov '25…" at bounding box center [305, 205] width 83 height 18
select select "Apr '25"
click at [264, 196] on select "Aug '26 Jul '26 Jun '26 May '26 Apr '26 Mar '26 Feb '26 Jan '26 Dec '25 Nov '25…" at bounding box center [305, 205] width 83 height 18
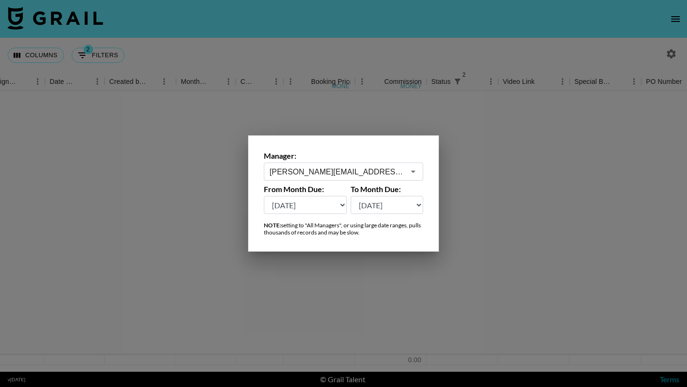
scroll to position [0, 487]
click at [429, 56] on div at bounding box center [343, 193] width 687 height 387
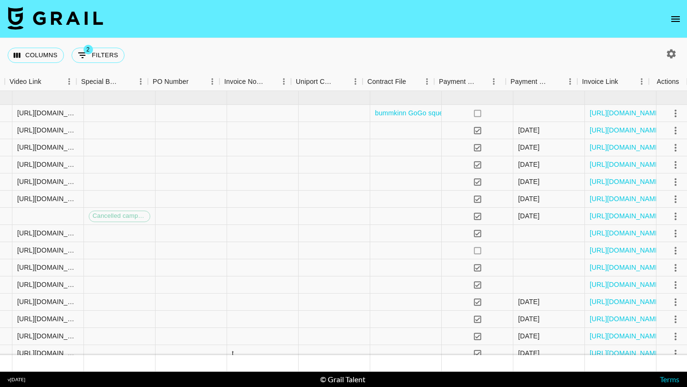
scroll to position [0, 981]
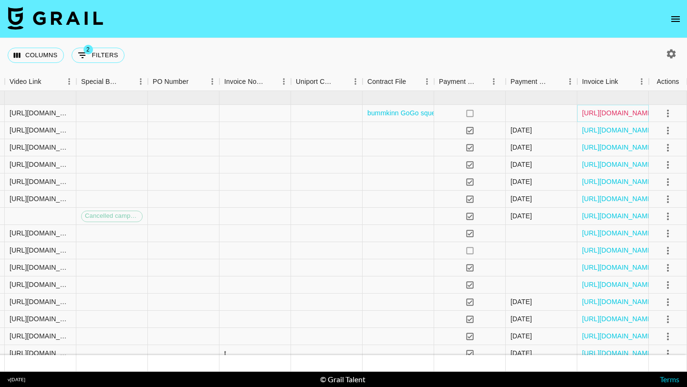
click at [598, 110] on link "https://in.xero.com/QwgfHKDet7FdptEx8pJTSAXg3zDwE6UuE4p7Unvb" at bounding box center [618, 113] width 72 height 10
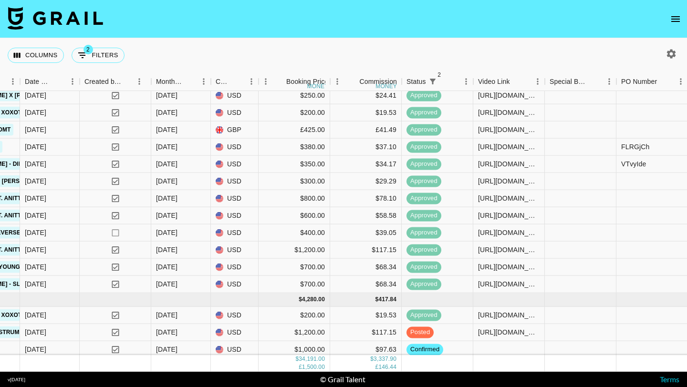
scroll to position [1048, 512]
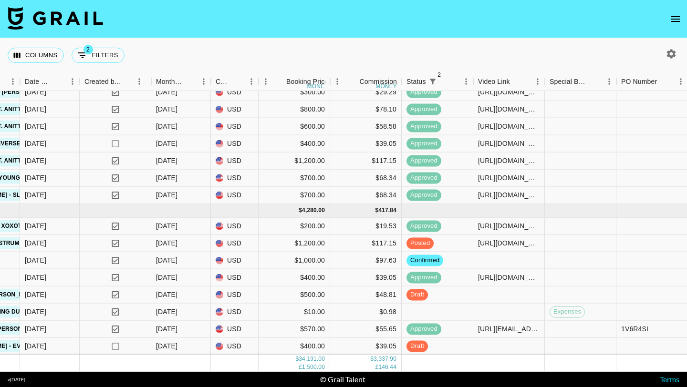
click at [676, 18] on icon "open drawer" at bounding box center [675, 18] width 11 height 11
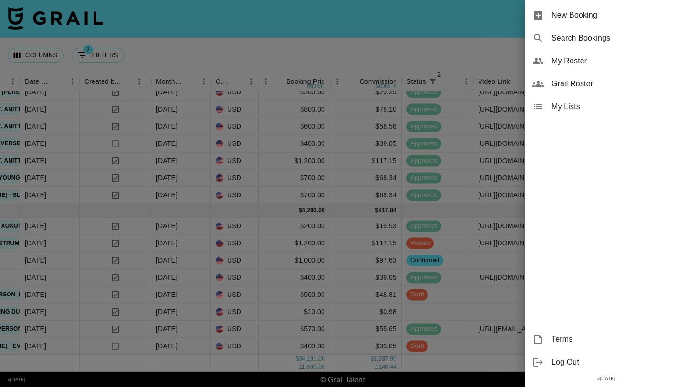
click at [588, 62] on span "My Roster" at bounding box center [616, 60] width 128 height 11
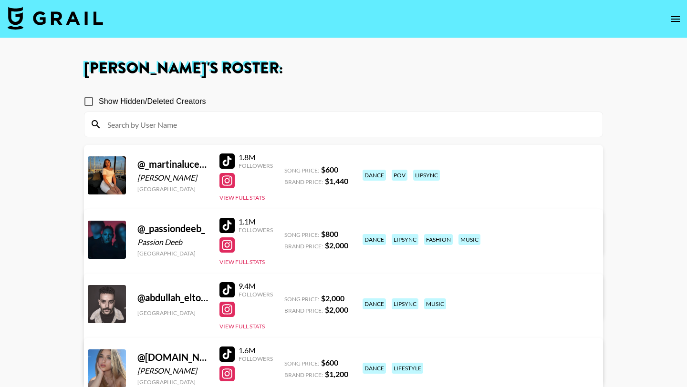
click at [320, 120] on input at bounding box center [349, 124] width 495 height 15
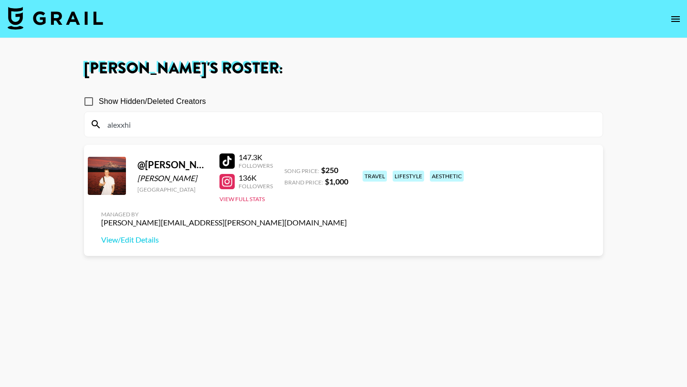
type input "alexxhi"
click at [225, 162] on div at bounding box center [227, 161] width 15 height 15
click at [229, 177] on div at bounding box center [227, 181] width 15 height 15
click at [223, 175] on div at bounding box center [227, 181] width 15 height 15
click at [145, 130] on input "alexxhi" at bounding box center [349, 124] width 495 height 15
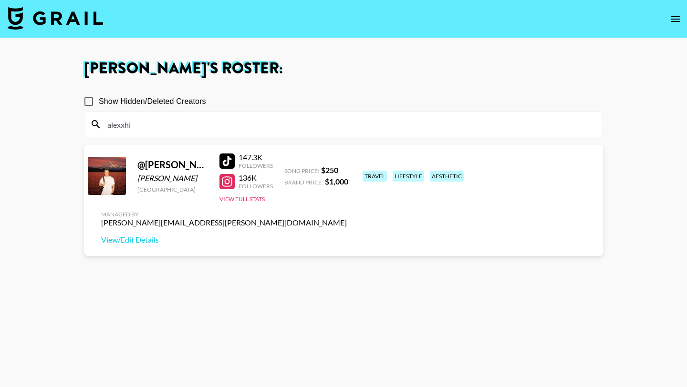
click at [145, 130] on input "alexxhi" at bounding box center [349, 124] width 495 height 15
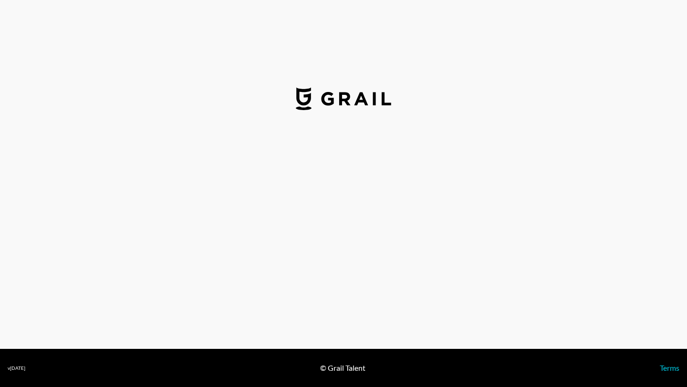
select select "USD"
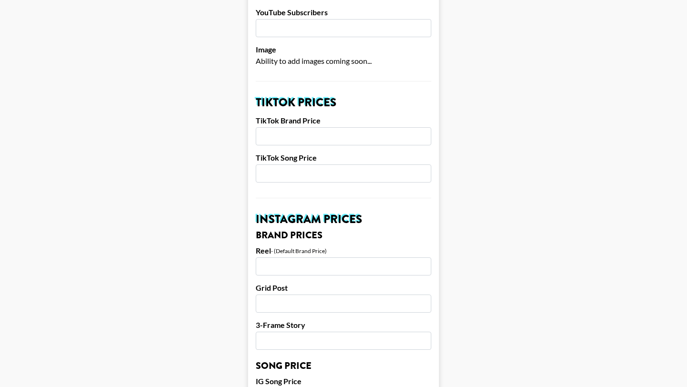
scroll to position [271, 0]
click at [277, 128] on input "number" at bounding box center [344, 137] width 176 height 18
type input "1000"
click at [283, 165] on input "number" at bounding box center [344, 174] width 176 height 18
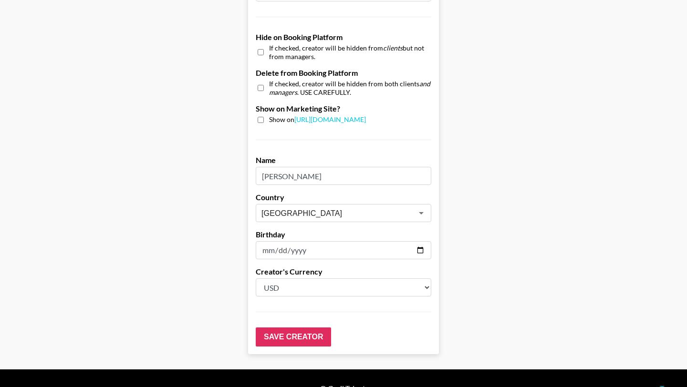
scroll to position [907, 0]
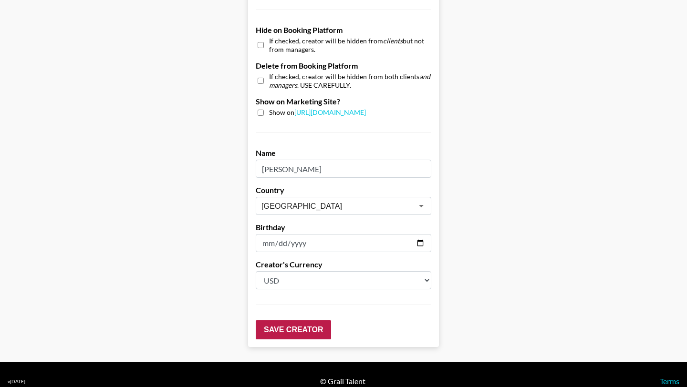
type input "350"
click at [289, 321] on input "Save Creator" at bounding box center [293, 330] width 75 height 19
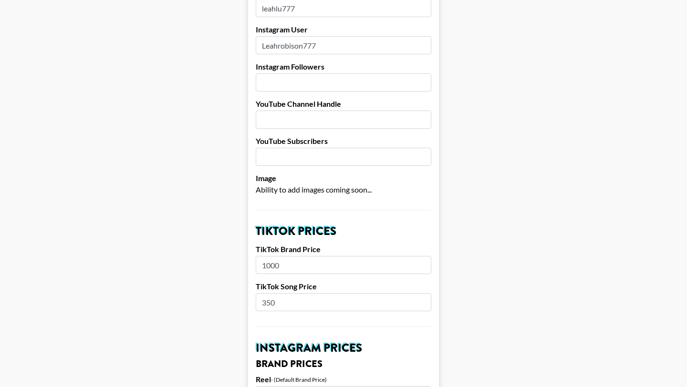
scroll to position [0, 0]
